Goal: Task Accomplishment & Management: Use online tool/utility

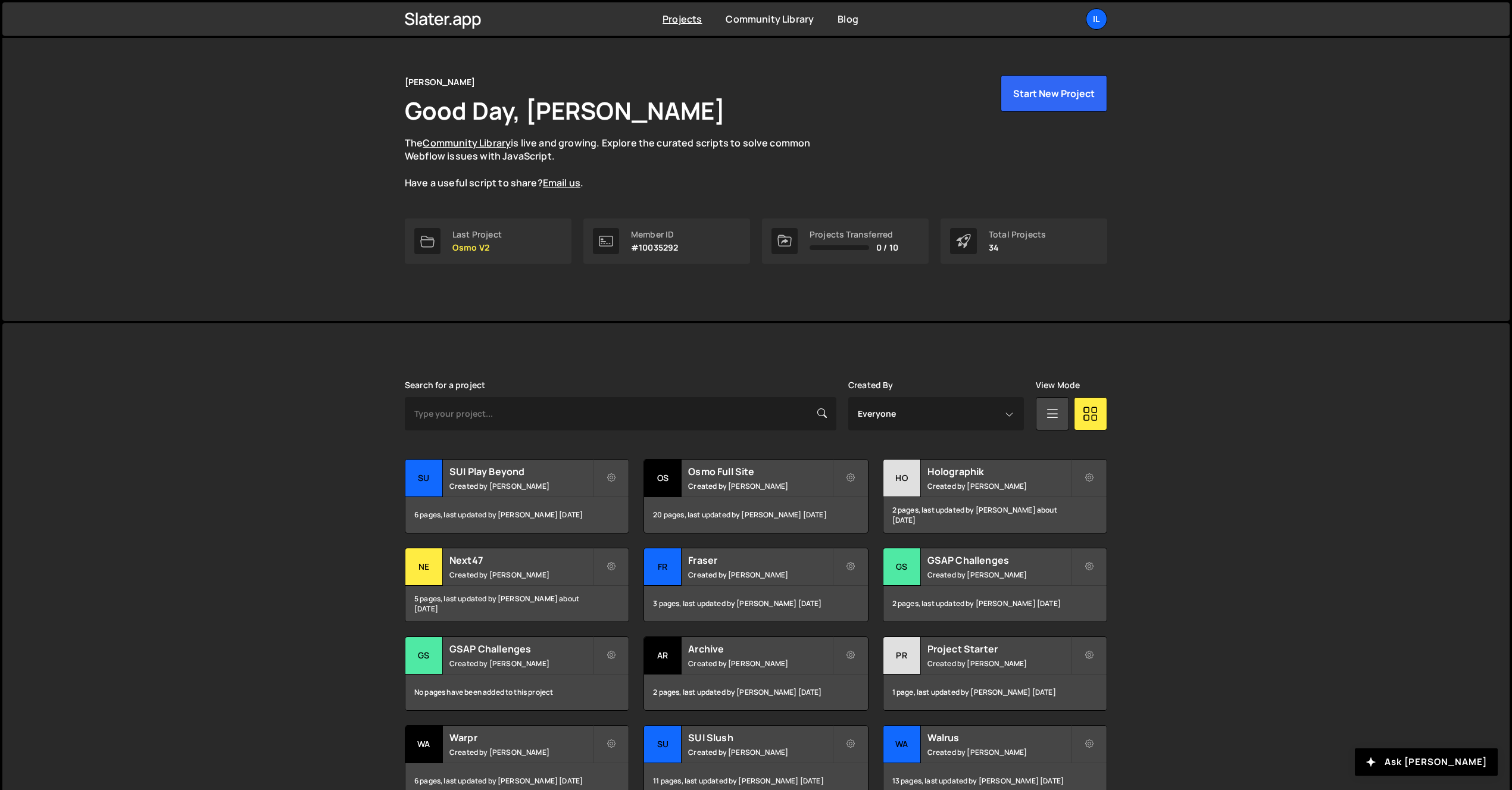
scroll to position [71, 0]
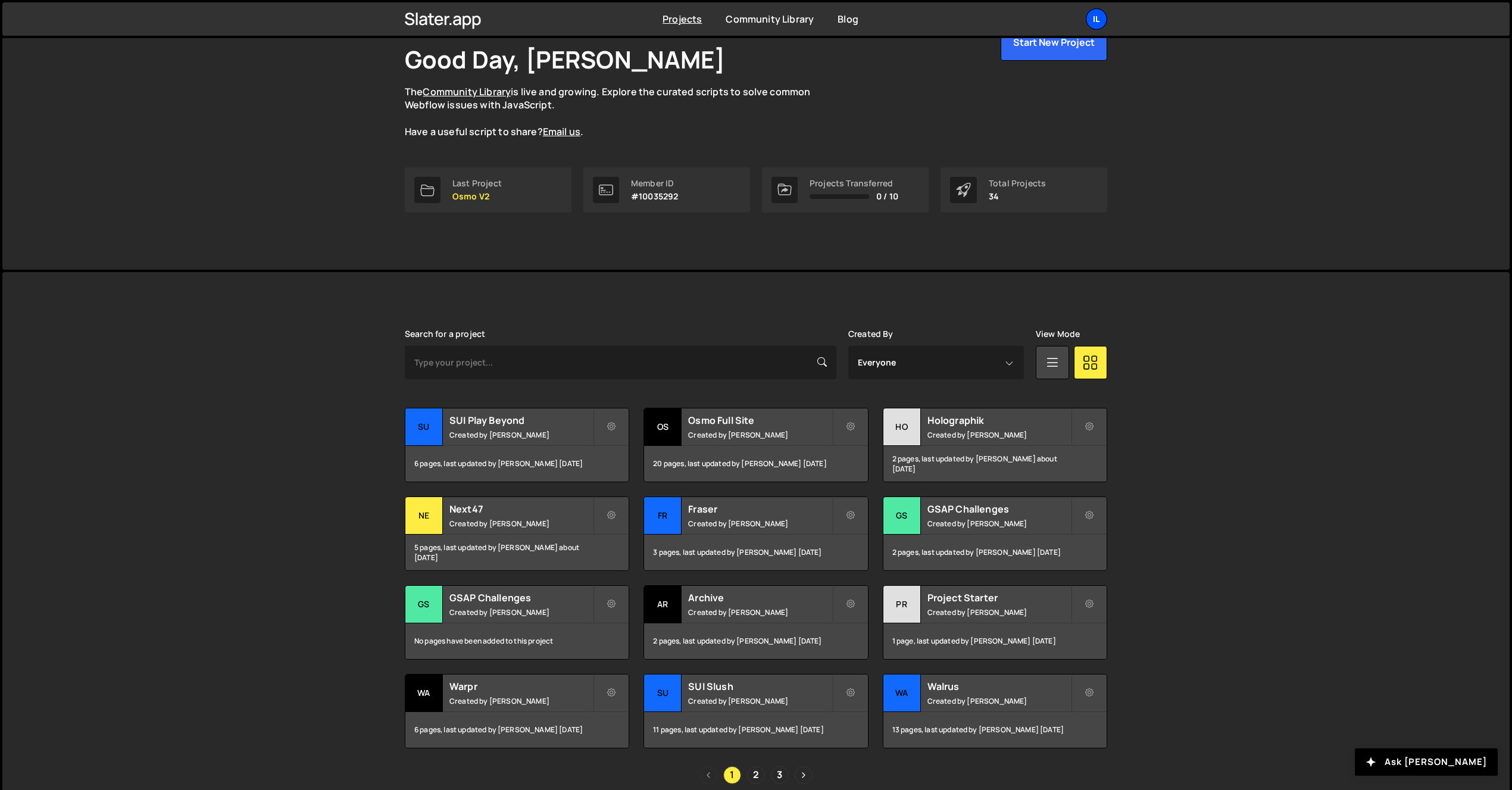
drag, startPoint x: 1095, startPoint y: 5, endPoint x: 1096, endPoint y: 17, distance: 12.0
click at [1096, 7] on div "Projects Community Library Blog Il Your current team is Ilja van Eck Projects Y…" at bounding box center [756, 19] width 738 height 33
click at [1097, 19] on div "Il" at bounding box center [1096, 19] width 22 height 22
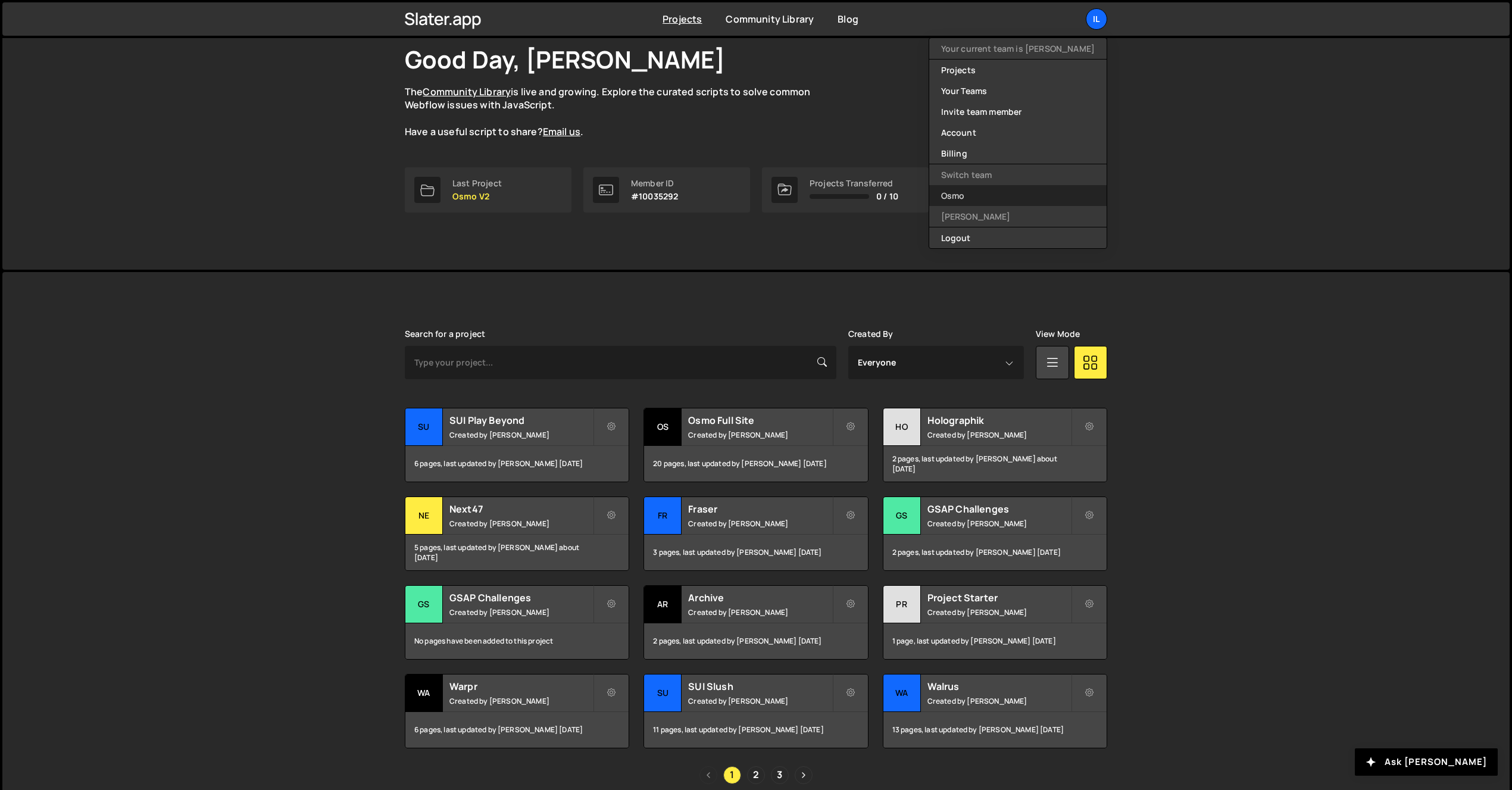
click at [1031, 198] on link "Osmo" at bounding box center [1018, 196] width 178 height 21
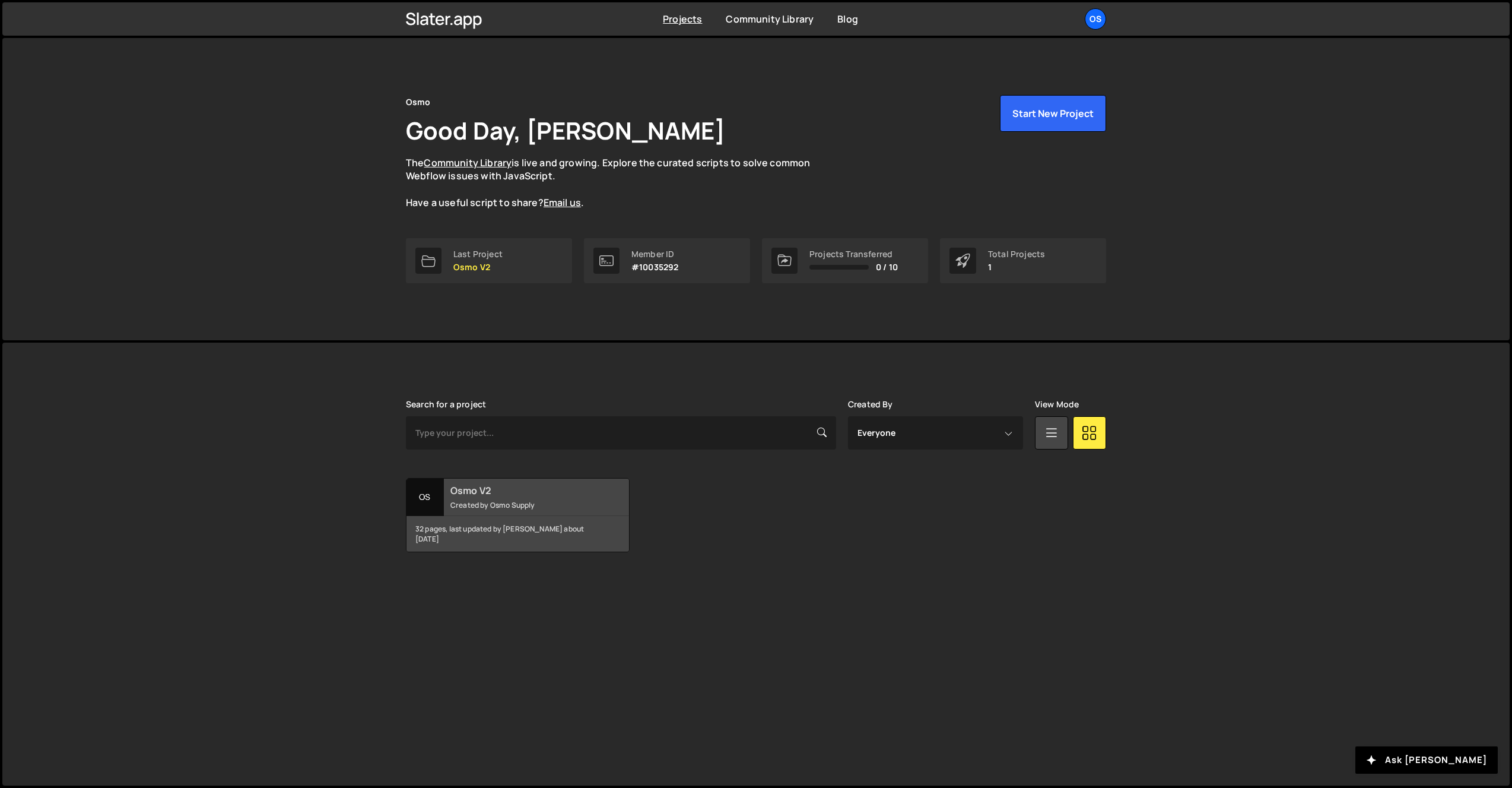
click at [472, 527] on div "32 pages, last updated by [PERSON_NAME] about [DATE]" at bounding box center [517, 534] width 222 height 36
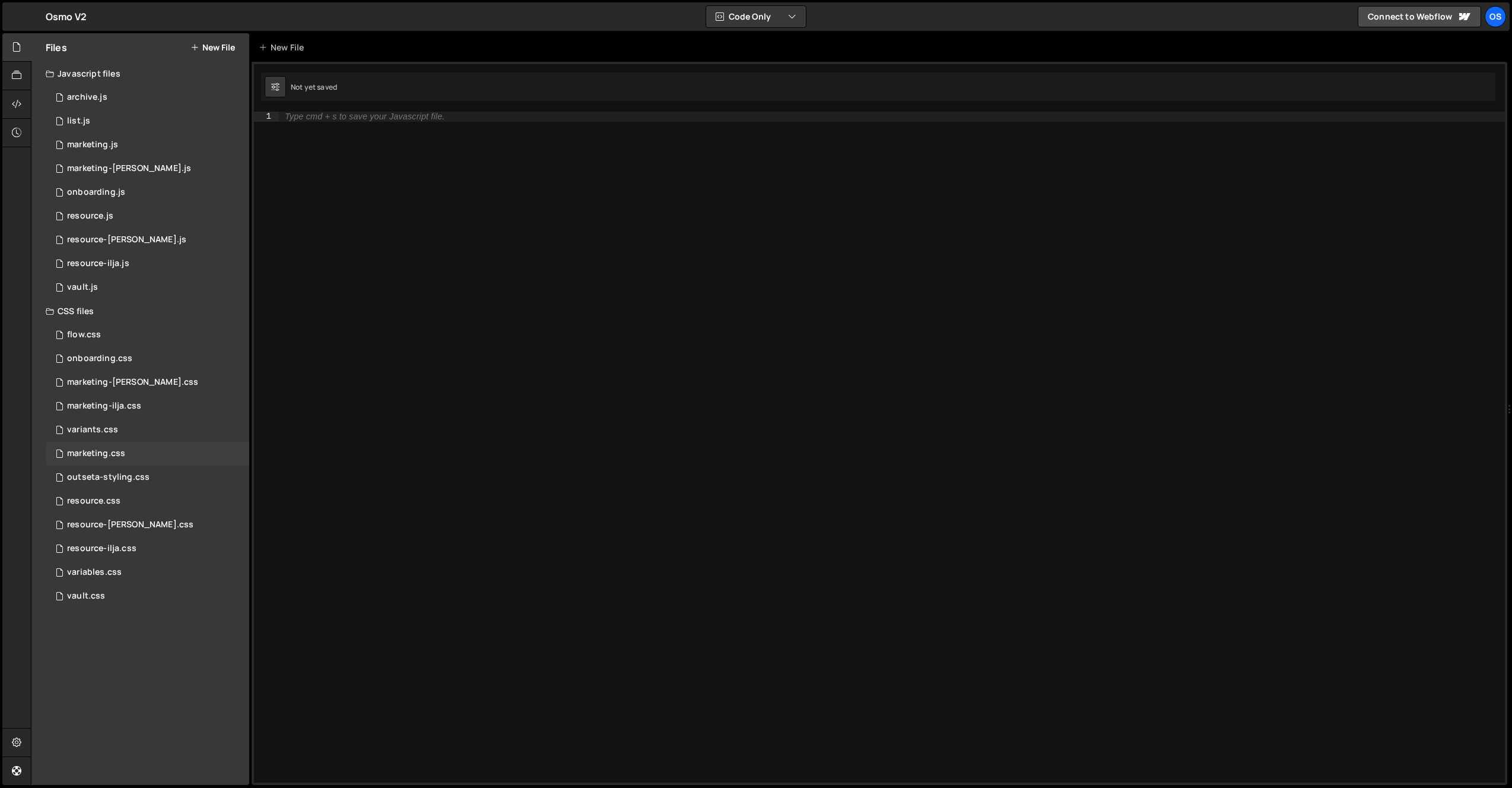
click at [153, 447] on div "marketing.css 0" at bounding box center [148, 453] width 203 height 24
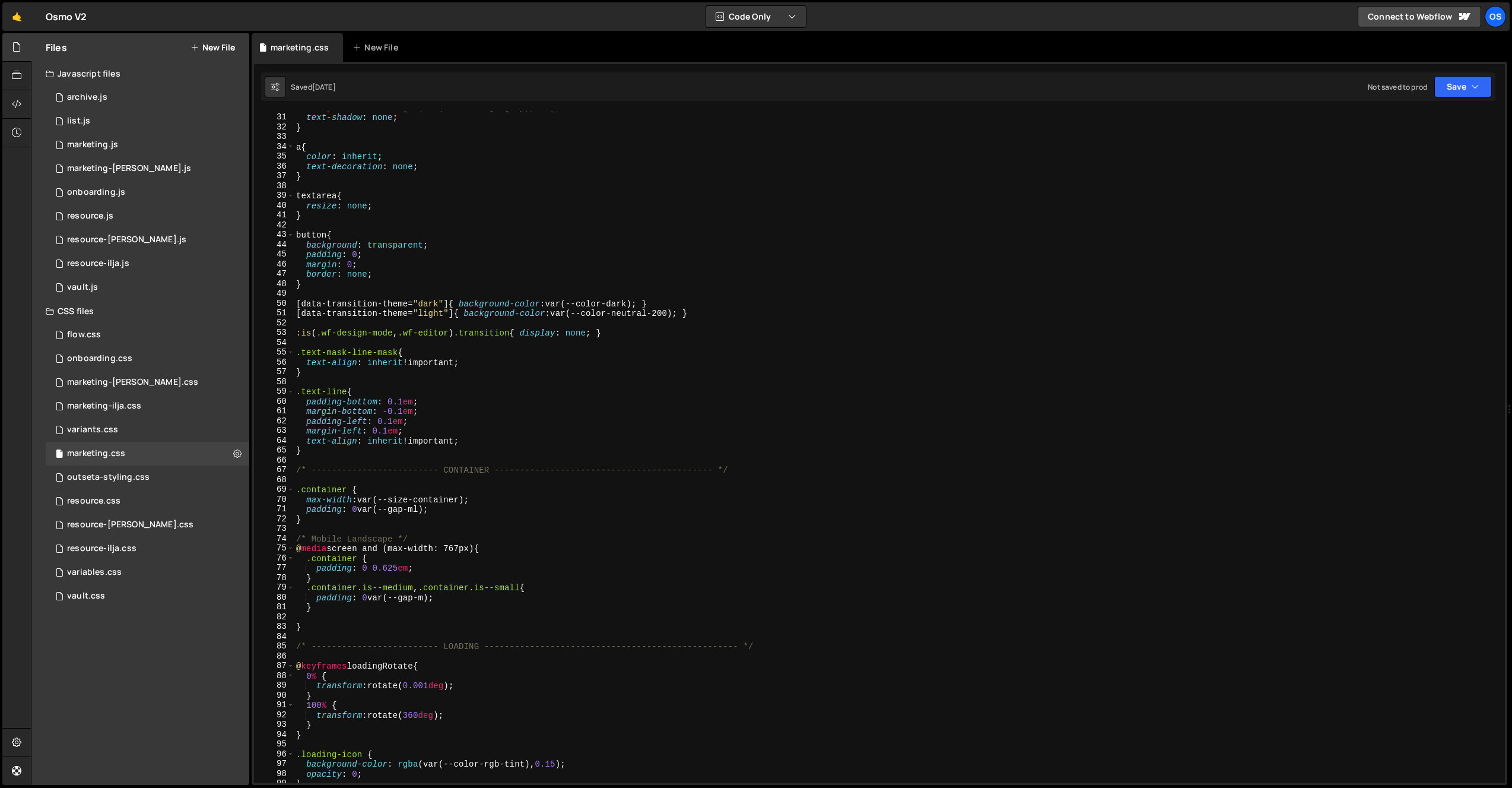
scroll to position [371, 0]
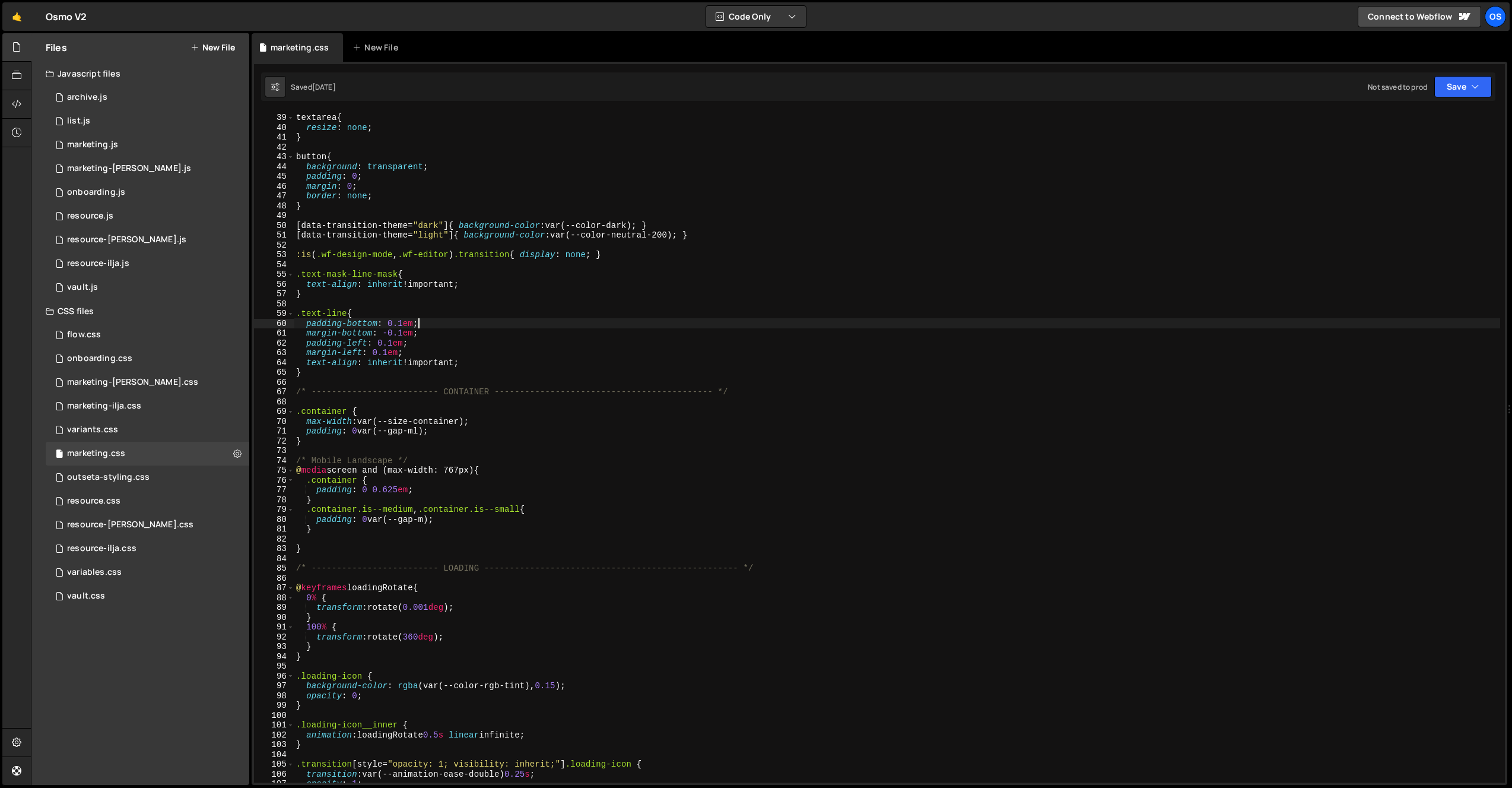
click at [440, 321] on div "textarea { resize : none ; } button { background : transparent ; padding : 0 ; …" at bounding box center [897, 448] width 1206 height 690
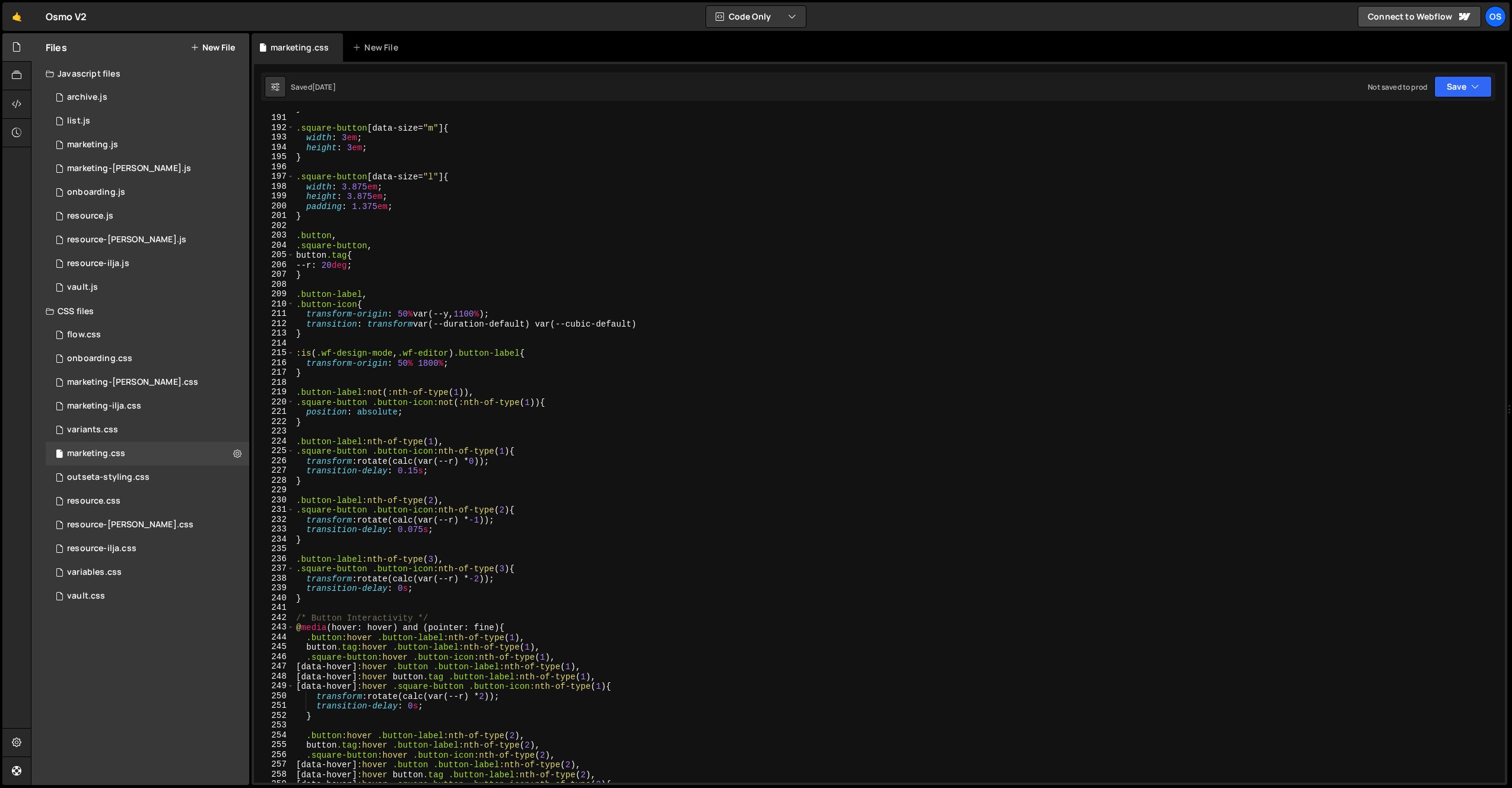
scroll to position [1859, 0]
click at [520, 240] on div "} .square-button [ data-size = " m " ] { width : 3 em ; height : 3 em ; } .squa…" at bounding box center [897, 448] width 1206 height 690
type textarea ".button,"
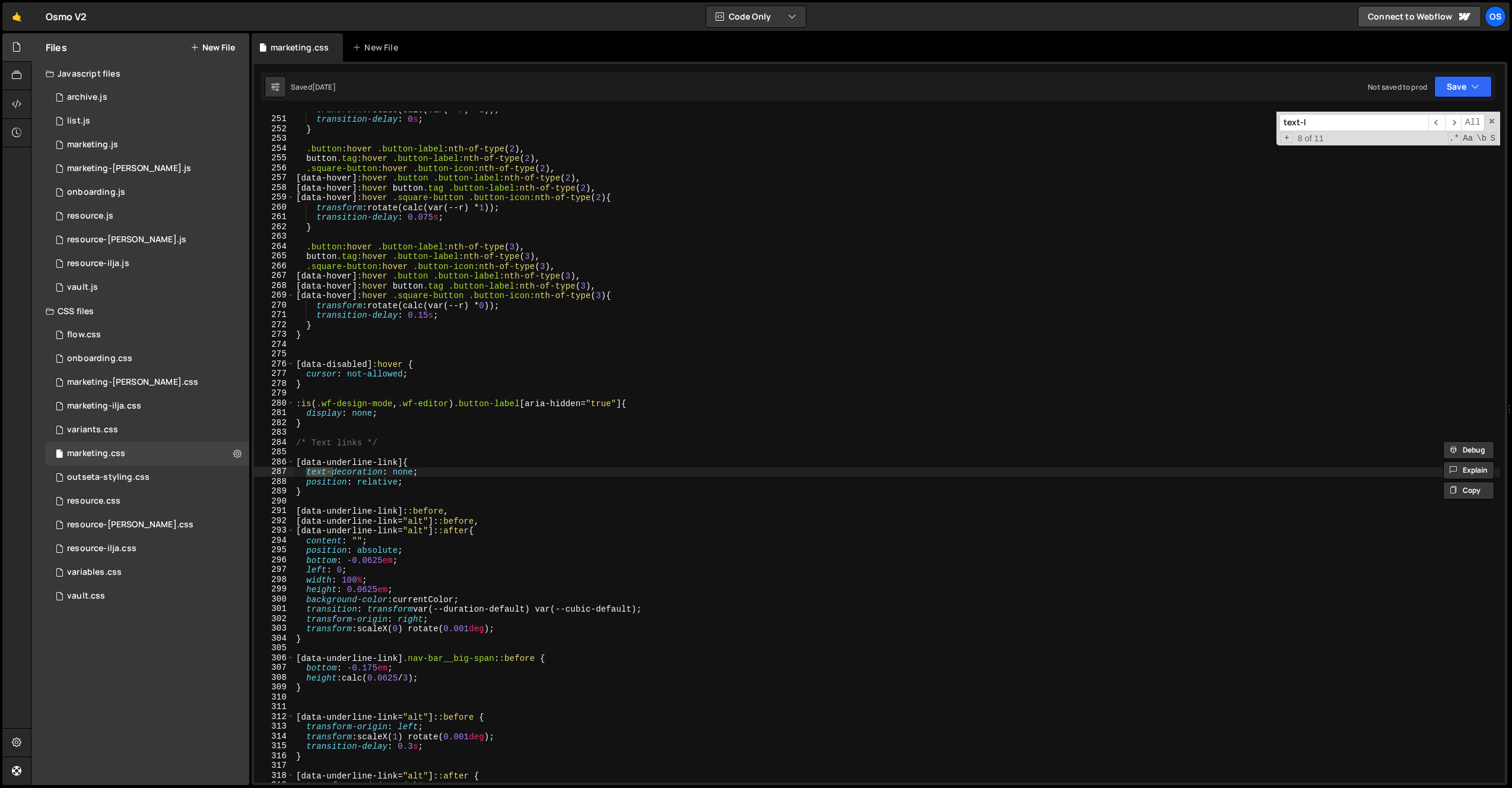
scroll to position [233, 0]
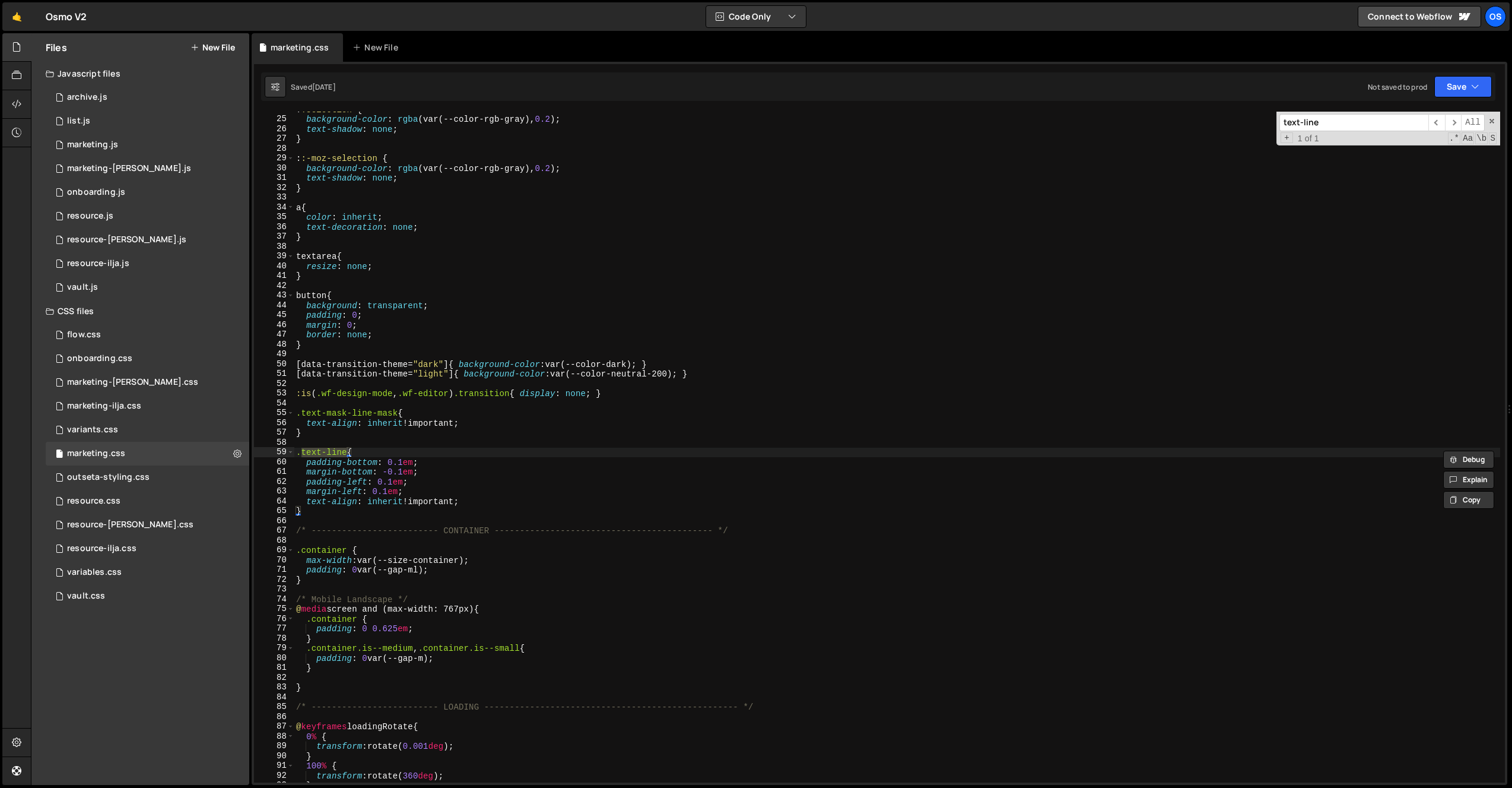
type input "text-line"
click at [369, 493] on div ": :selection { background-color : rgba (var(--color-rgb-gray), 0.2 ) ; text-sha…" at bounding box center [897, 449] width 1206 height 690
click at [373, 494] on div ": :selection { background-color : rgba (var(--color-rgb-gray), 0.2 ) ; text-sha…" at bounding box center [897, 449] width 1206 height 690
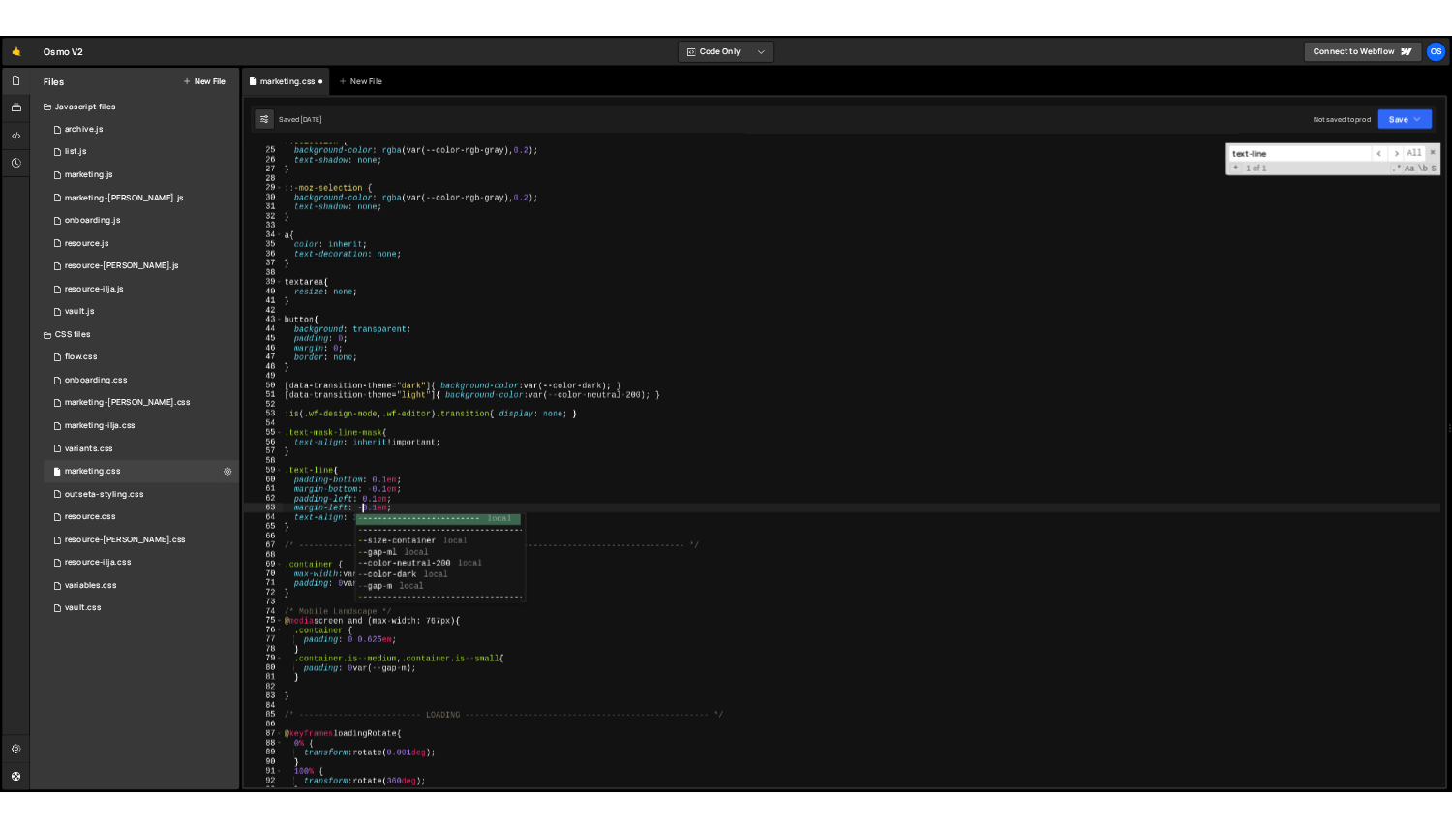
scroll to position [0, 9]
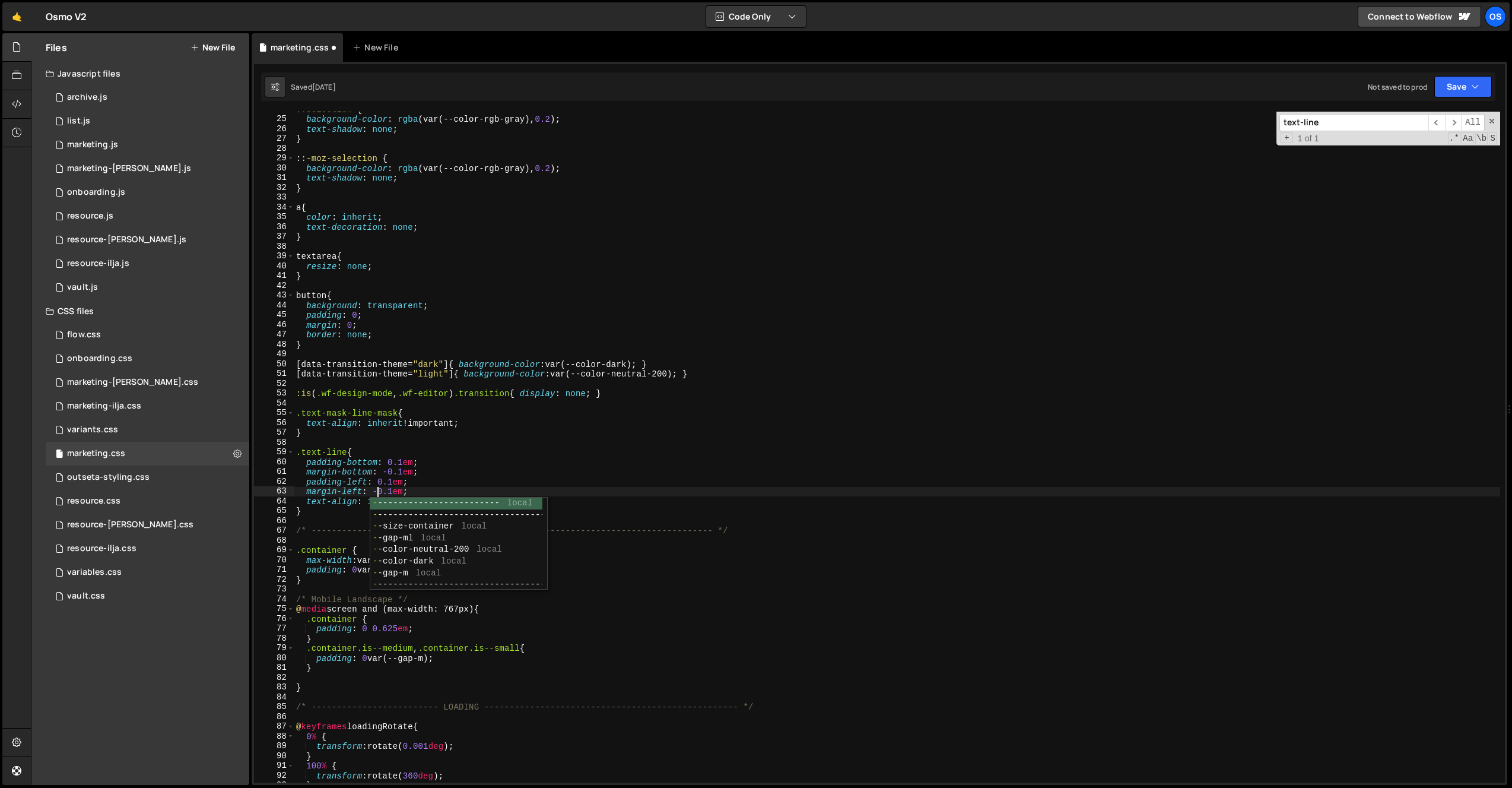
click at [457, 491] on div ": :selection { background-color : rgba (var(--color-rgb-gray), 0.2 ) ; text-sha…" at bounding box center [897, 449] width 1206 height 690
click at [458, 495] on div ": :selection { background-color : rgba (var(--color-rgb-gray), 0.2 ) ; text-sha…" at bounding box center [897, 449] width 1206 height 690
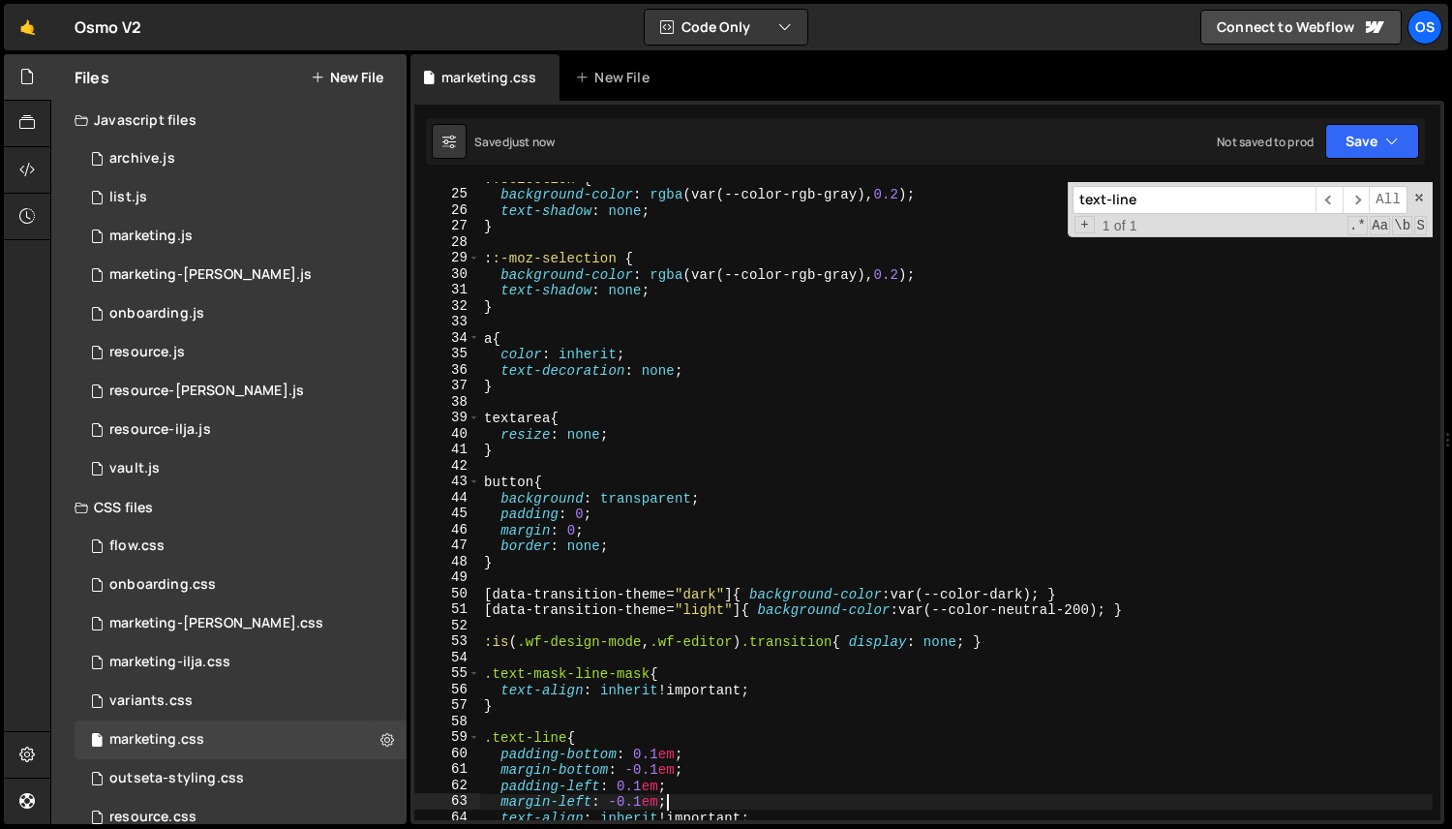
click at [708, 306] on div ": :selection { background-color : rgba (var(--color-rgb-gray), 0.2 ) ; text-sha…" at bounding box center [956, 505] width 953 height 670
type textarea "}"
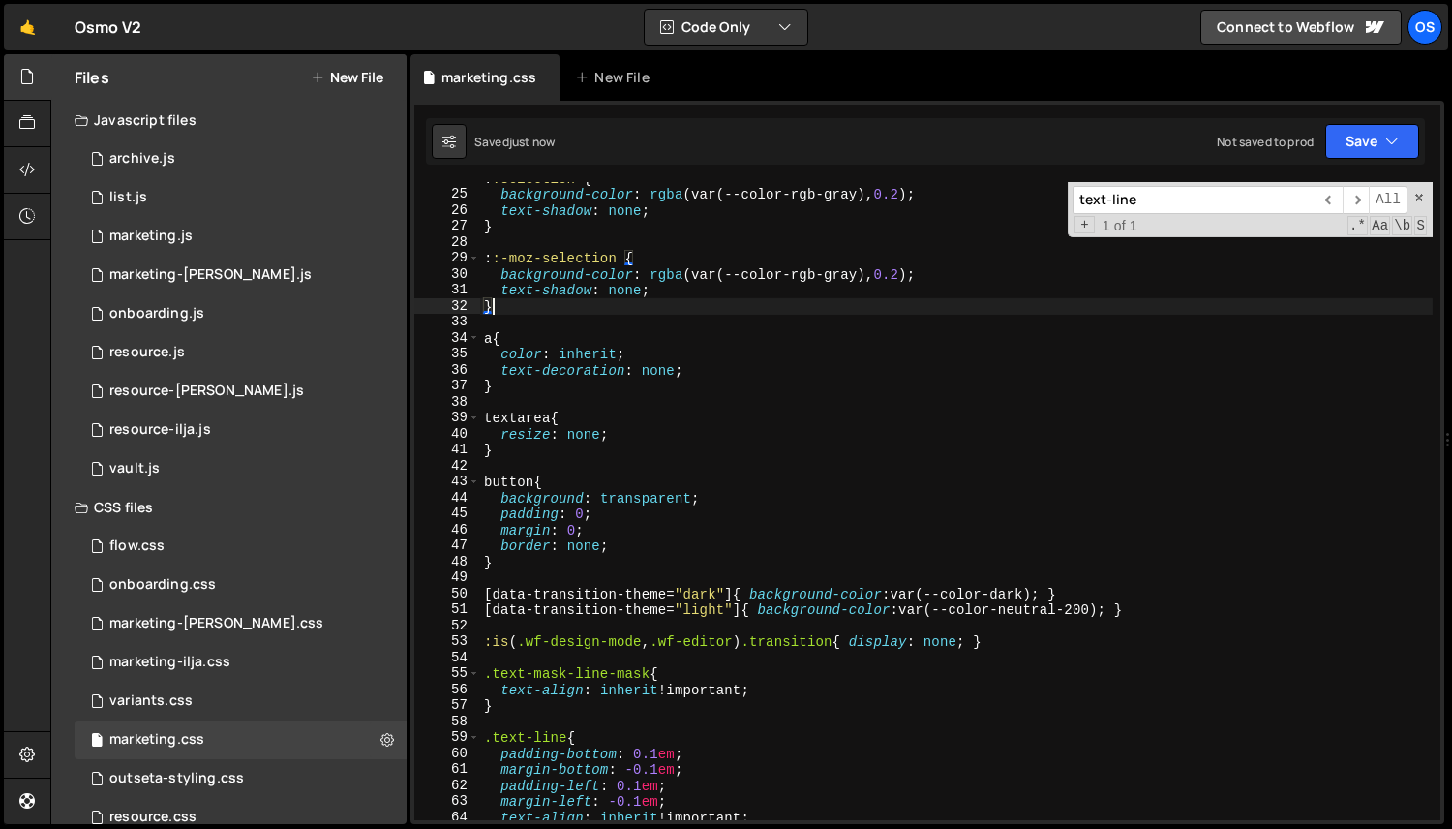
scroll to position [0, 0]
